Goal: Use online tool/utility: Use online tool/utility

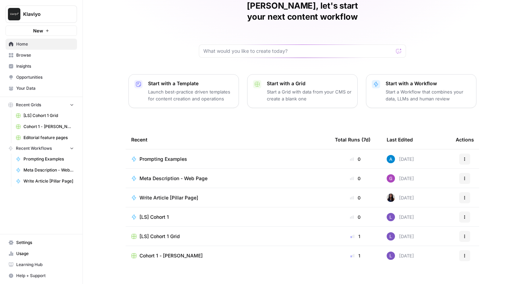
scroll to position [33, 0]
click at [177, 155] on span "Prompting Examples" at bounding box center [163, 158] width 48 height 7
